Goal: Navigation & Orientation: Find specific page/section

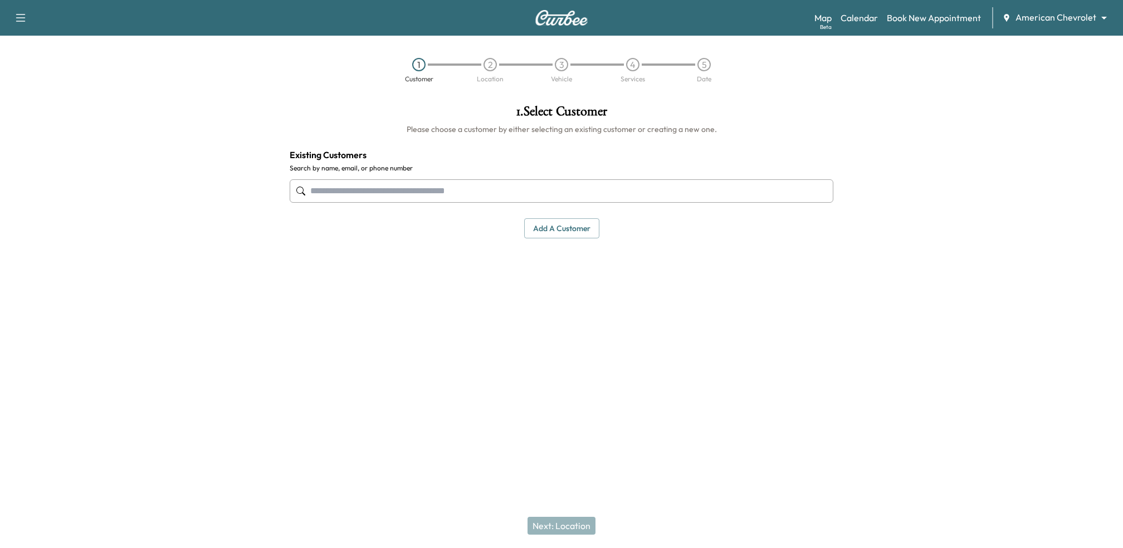
click at [1024, 19] on body "Support Log Out Map Beta Calendar Book New Appointment American Chevrolet *****…" at bounding box center [561, 274] width 1123 height 548
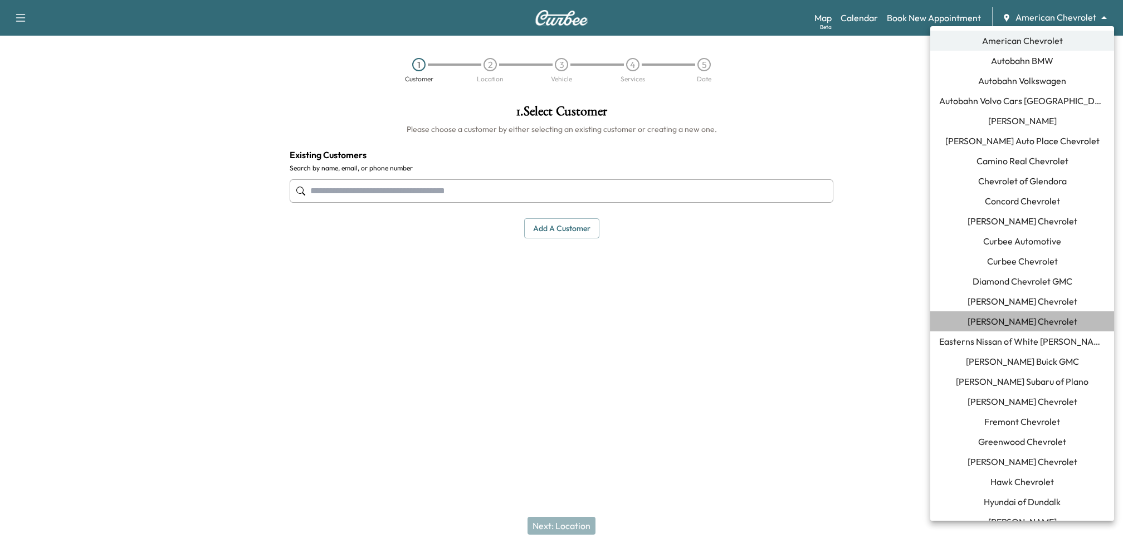
click at [995, 324] on span "[PERSON_NAME] Chevrolet" at bounding box center [1023, 321] width 110 height 13
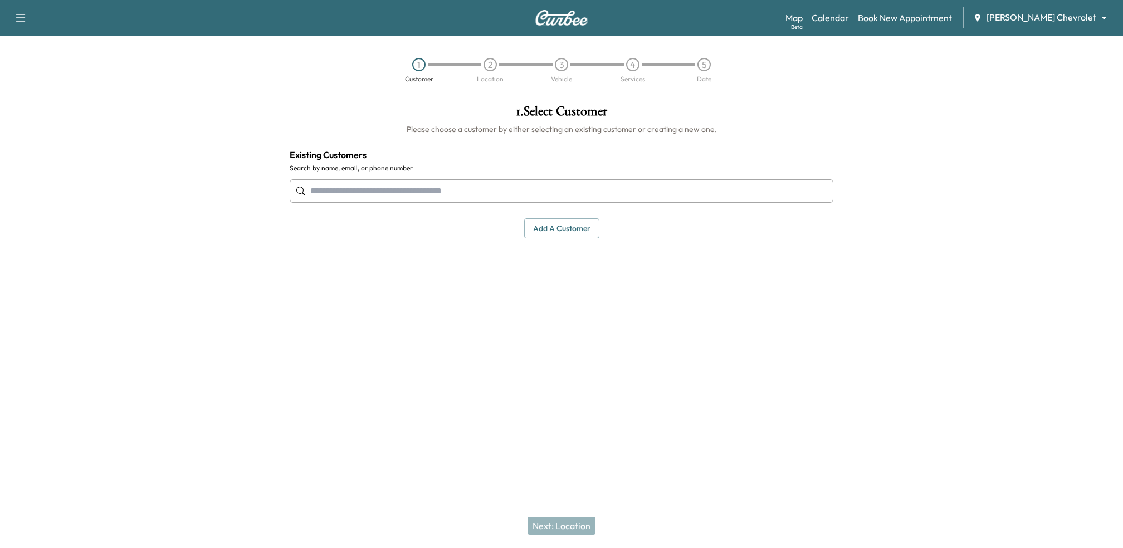
click at [849, 20] on link "Calendar" at bounding box center [830, 17] width 37 height 13
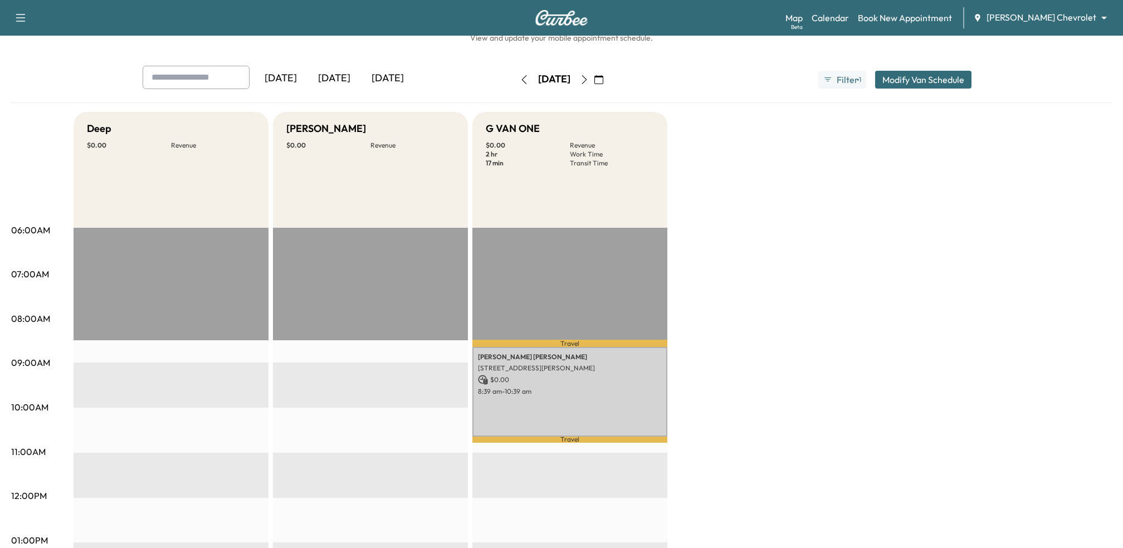
scroll to position [31, 0]
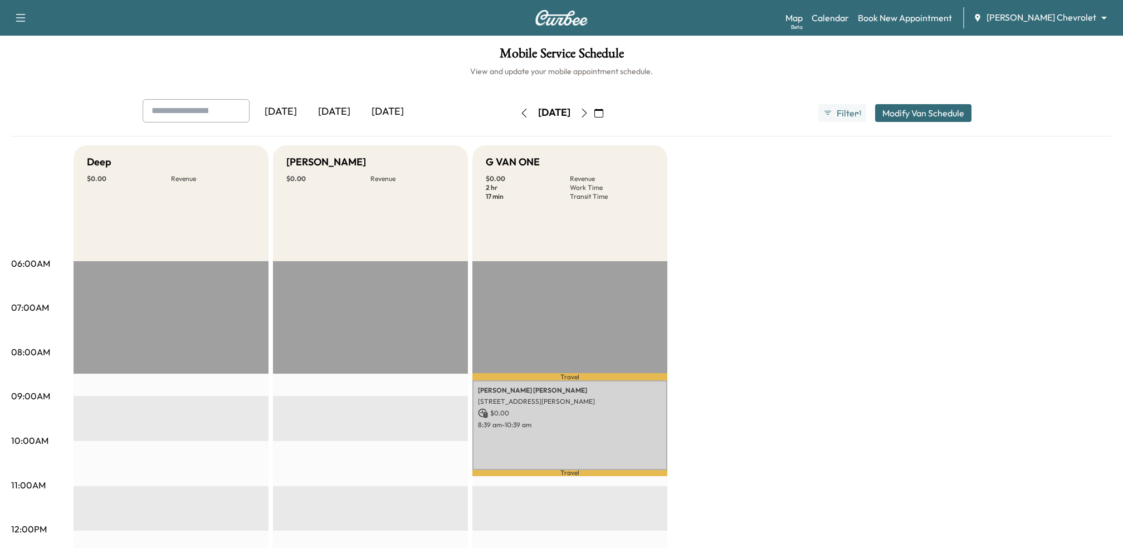
click at [520, 114] on icon "button" at bounding box center [524, 113] width 9 height 9
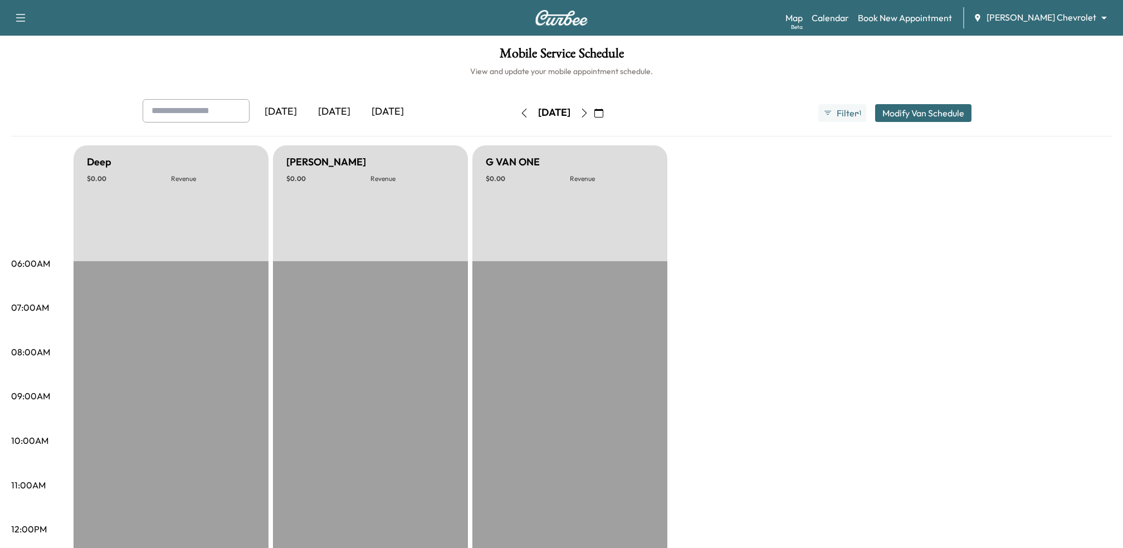
click at [522, 114] on icon "button" at bounding box center [524, 113] width 5 height 9
click at [520, 114] on icon "button" at bounding box center [524, 113] width 9 height 9
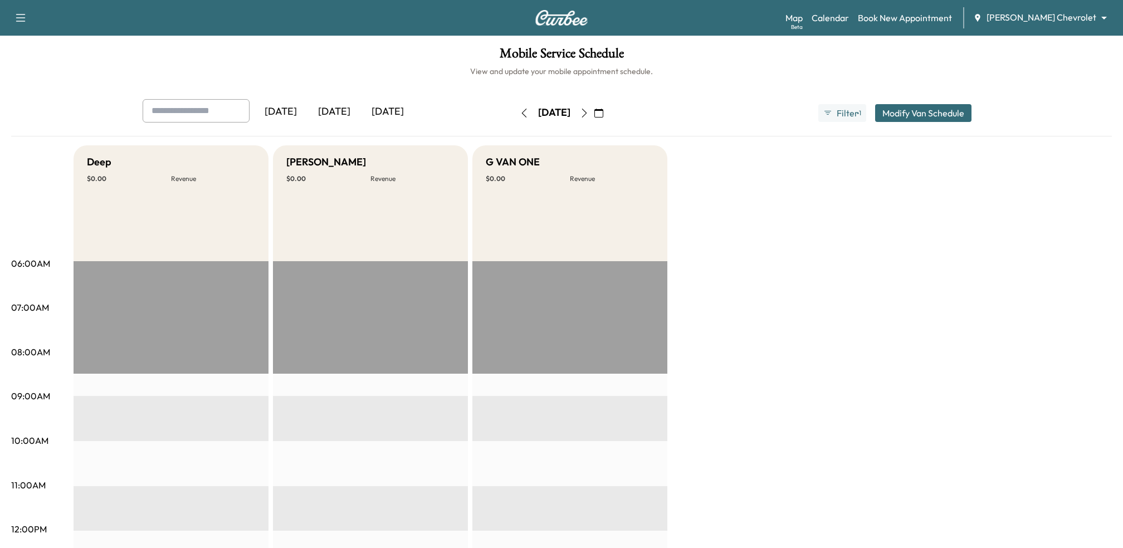
click at [520, 114] on icon "button" at bounding box center [524, 113] width 9 height 9
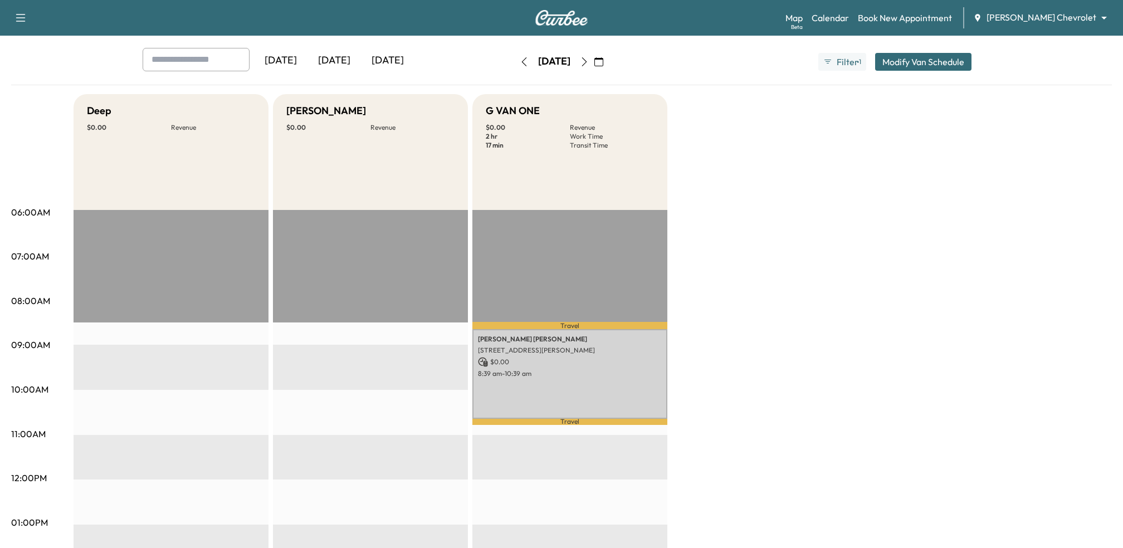
scroll to position [35, 0]
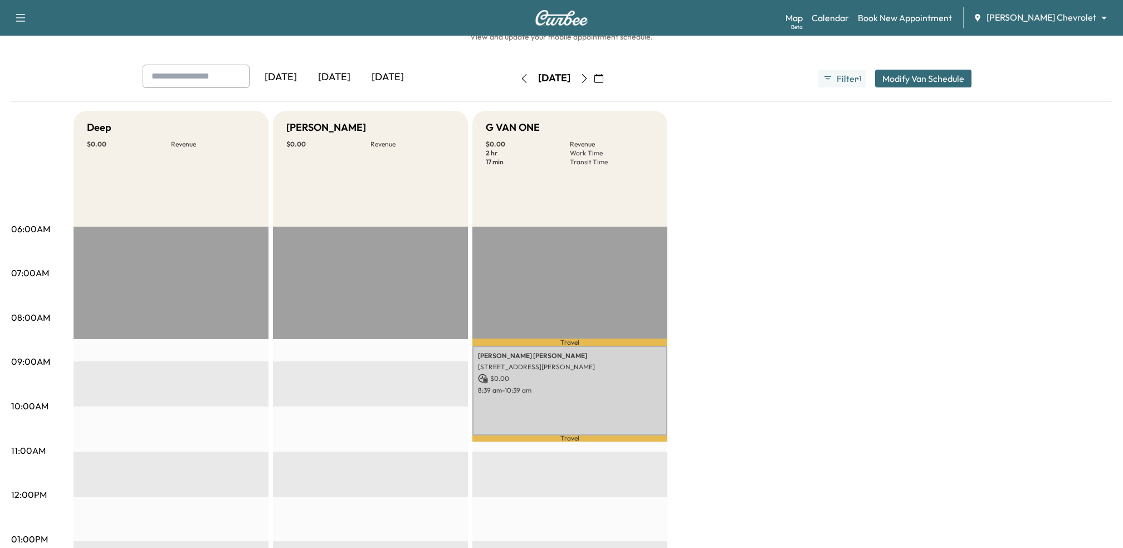
click at [520, 77] on icon "button" at bounding box center [524, 78] width 9 height 9
